Goal: Task Accomplishment & Management: Manage account settings

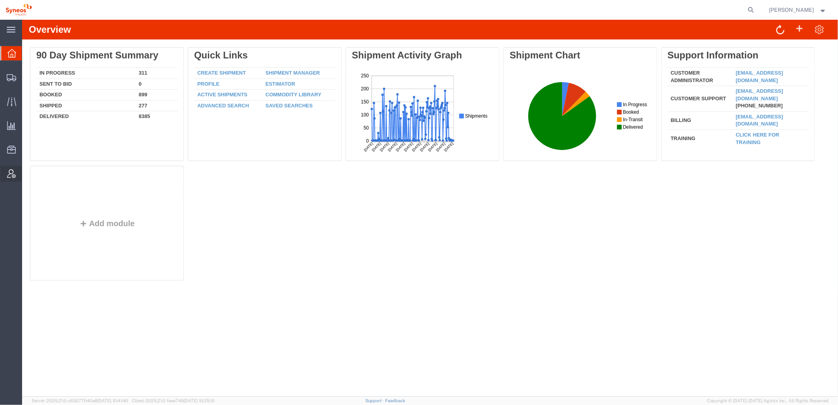
click at [16, 172] on div at bounding box center [11, 174] width 22 height 16
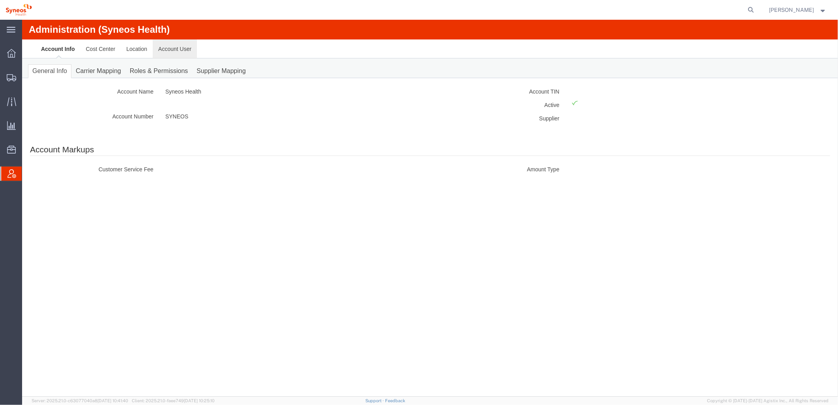
click at [187, 48] on link "Account User" at bounding box center [174, 48] width 44 height 19
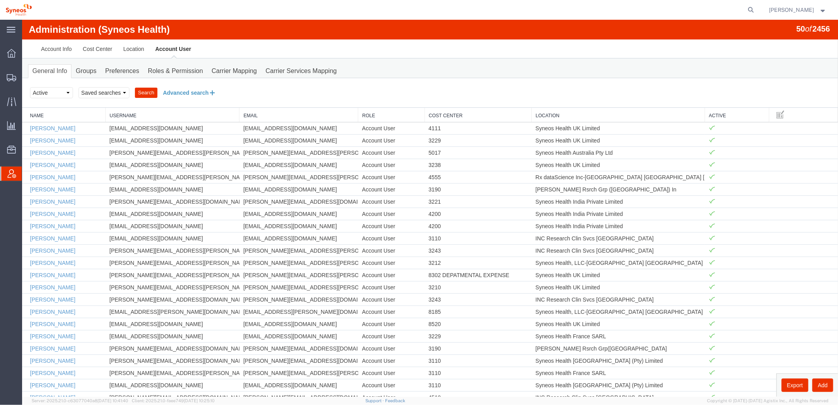
click at [202, 92] on button "Advanced search" at bounding box center [189, 92] width 64 height 13
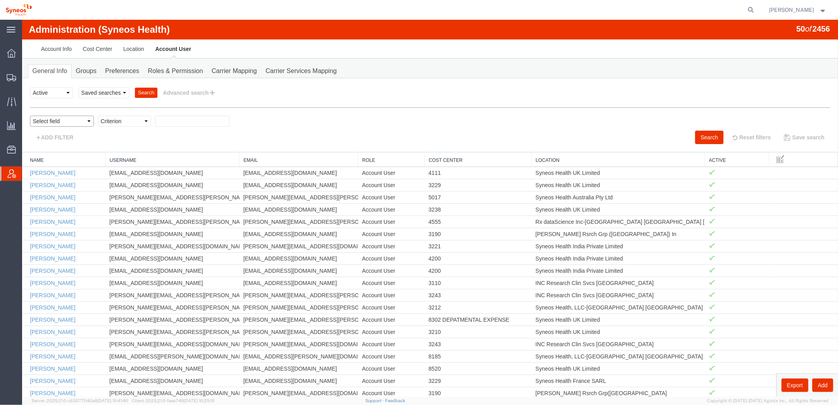
click at [72, 118] on select "Select field Cost Center Email Location Name Role Username" at bounding box center [62, 120] width 64 height 11
select select "locationName"
click at [30, 115] on select "Select field Cost Center Email Location Name Role Username" at bounding box center [62, 120] width 64 height 11
click at [144, 125] on select "Criterion contains does not contain is is blank is not blank starts with" at bounding box center [123, 120] width 53 height 11
select select "contains"
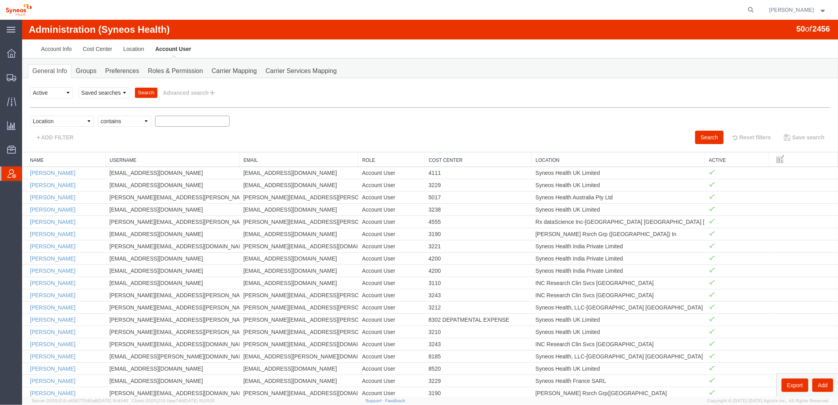
click at [97, 115] on select "Criterion contains does not contain is is blank is not blank starts with" at bounding box center [123, 120] width 53 height 11
click at [164, 122] on input "text" at bounding box center [192, 120] width 75 height 11
type input "zdnu"
click at [703, 139] on button "Search" at bounding box center [708, 136] width 28 height 13
